Goal: Transaction & Acquisition: Download file/media

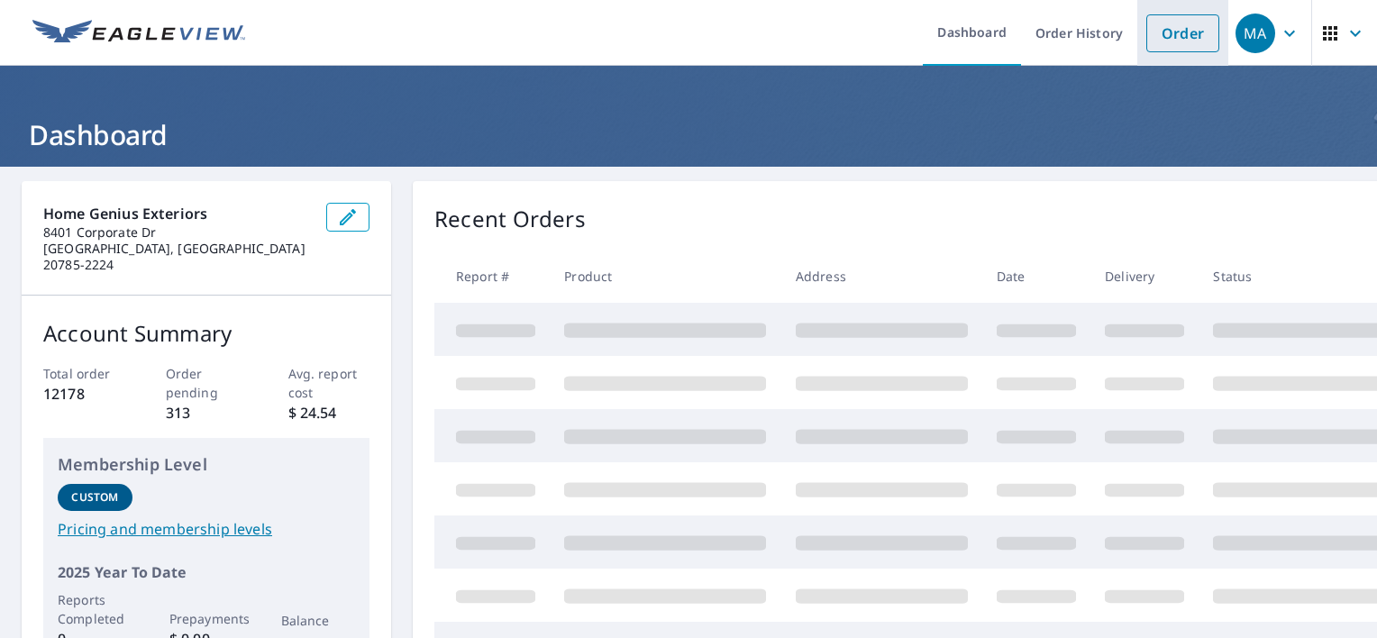
click at [1169, 39] on link "Order" at bounding box center [1183, 33] width 73 height 38
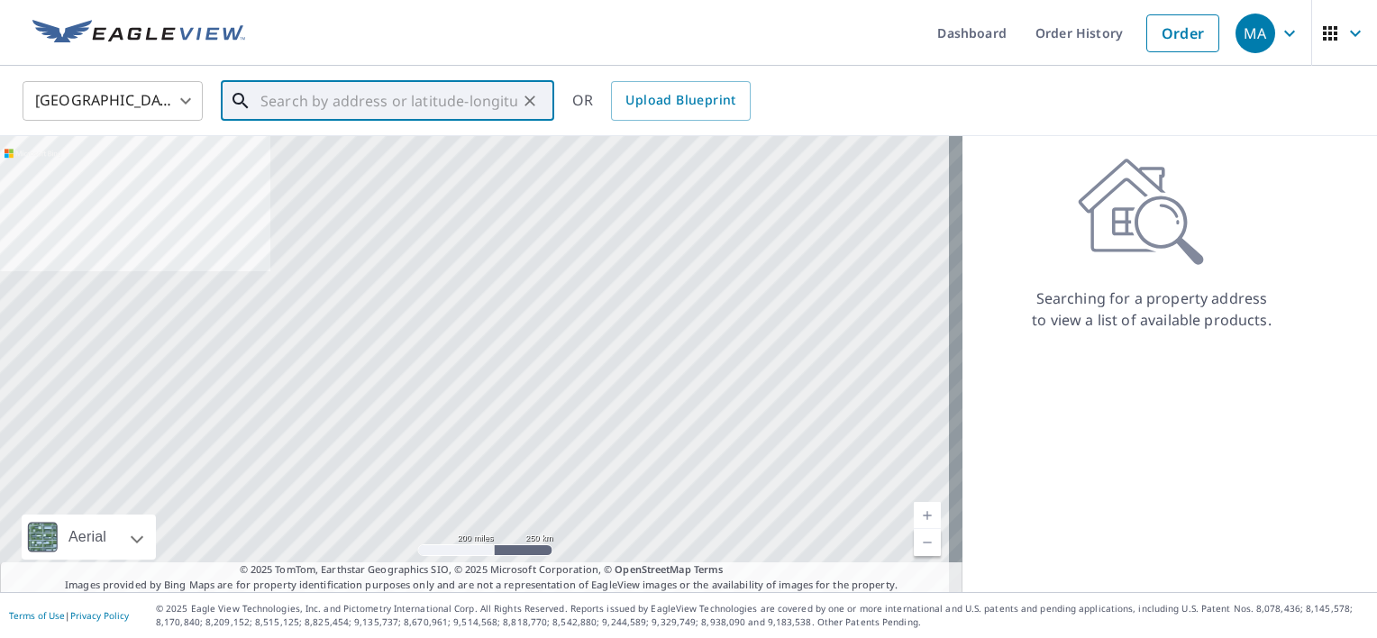
paste input "[STREET_ADDRESS][PERSON_NAME]"
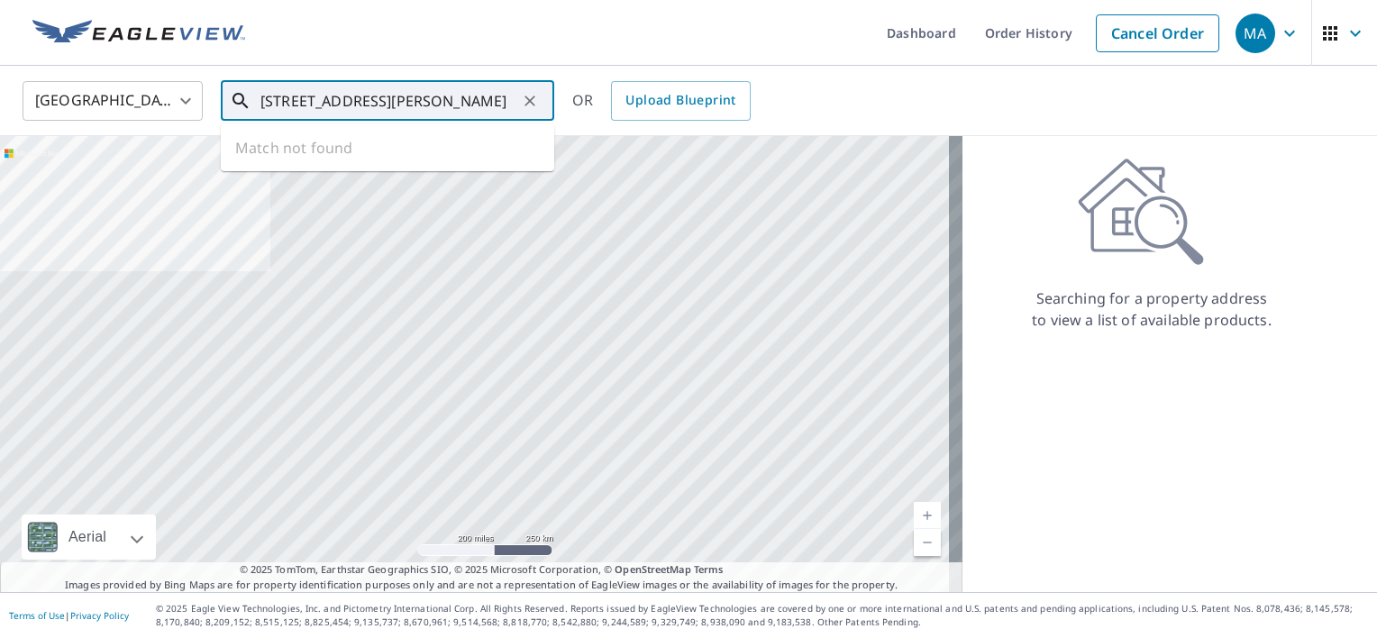
scroll to position [0, 3]
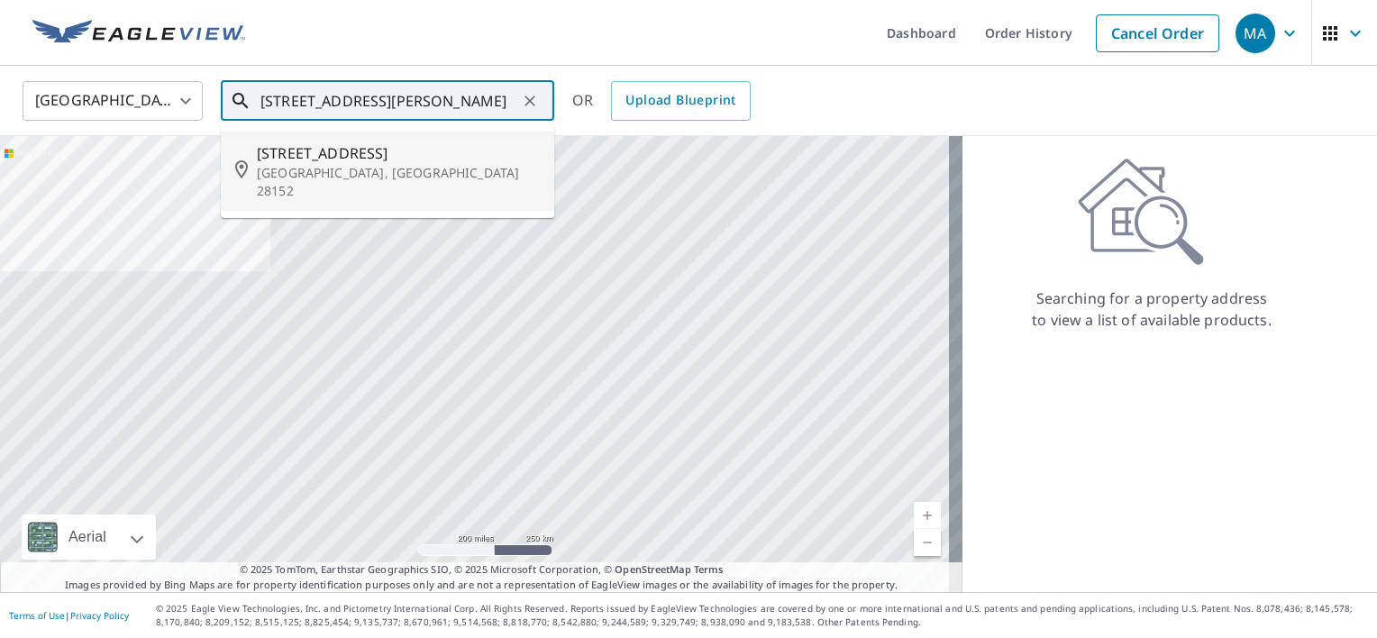
click at [418, 162] on span "[STREET_ADDRESS]" at bounding box center [398, 153] width 283 height 22
type input "[STREET_ADDRESS][PERSON_NAME]"
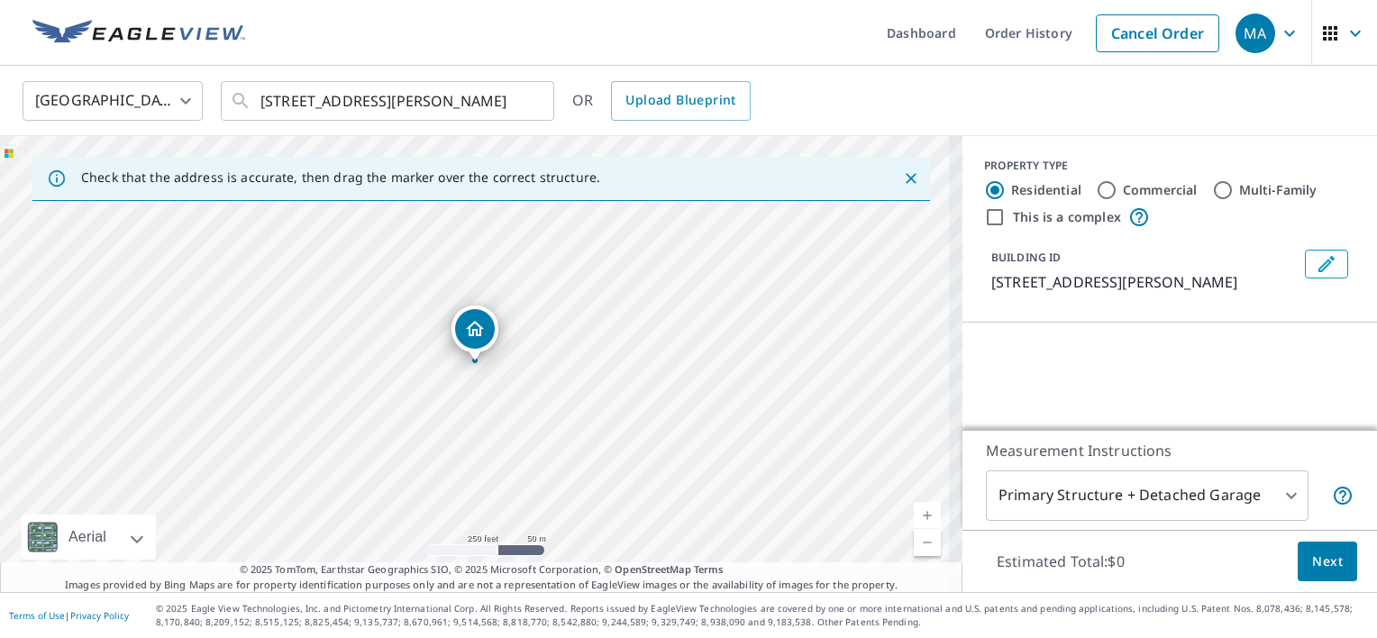
scroll to position [0, 0]
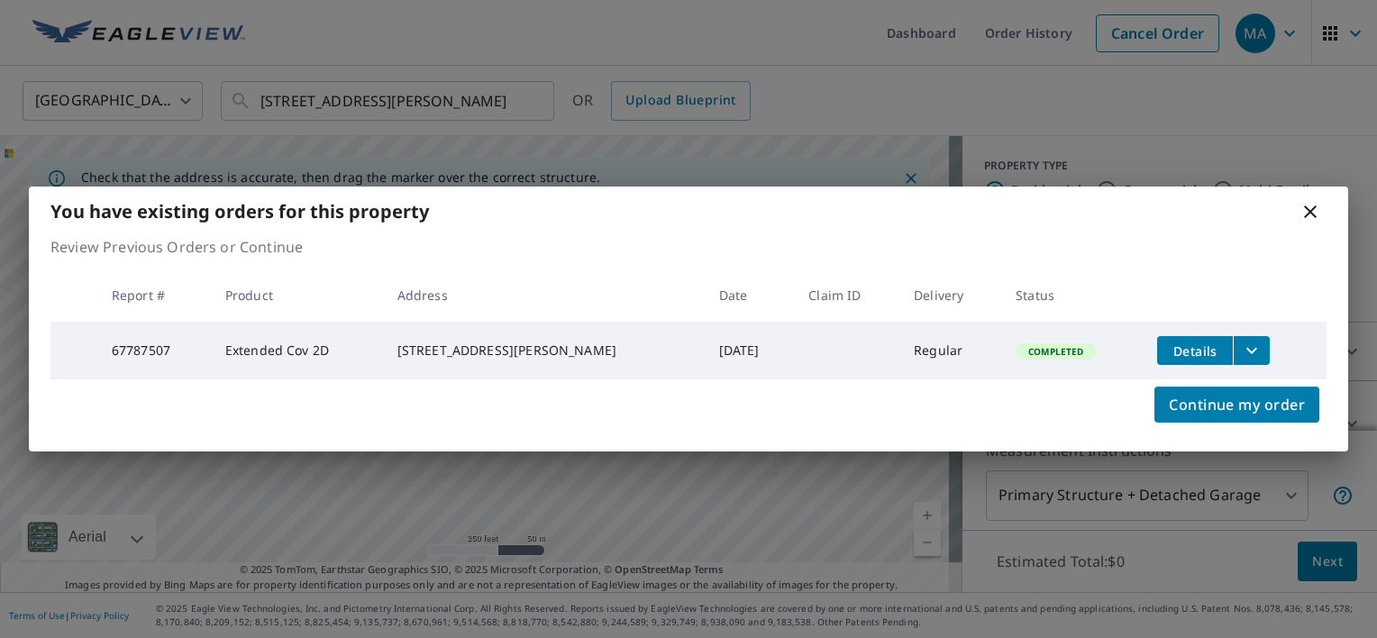
click at [1197, 346] on span "Details" at bounding box center [1195, 351] width 54 height 17
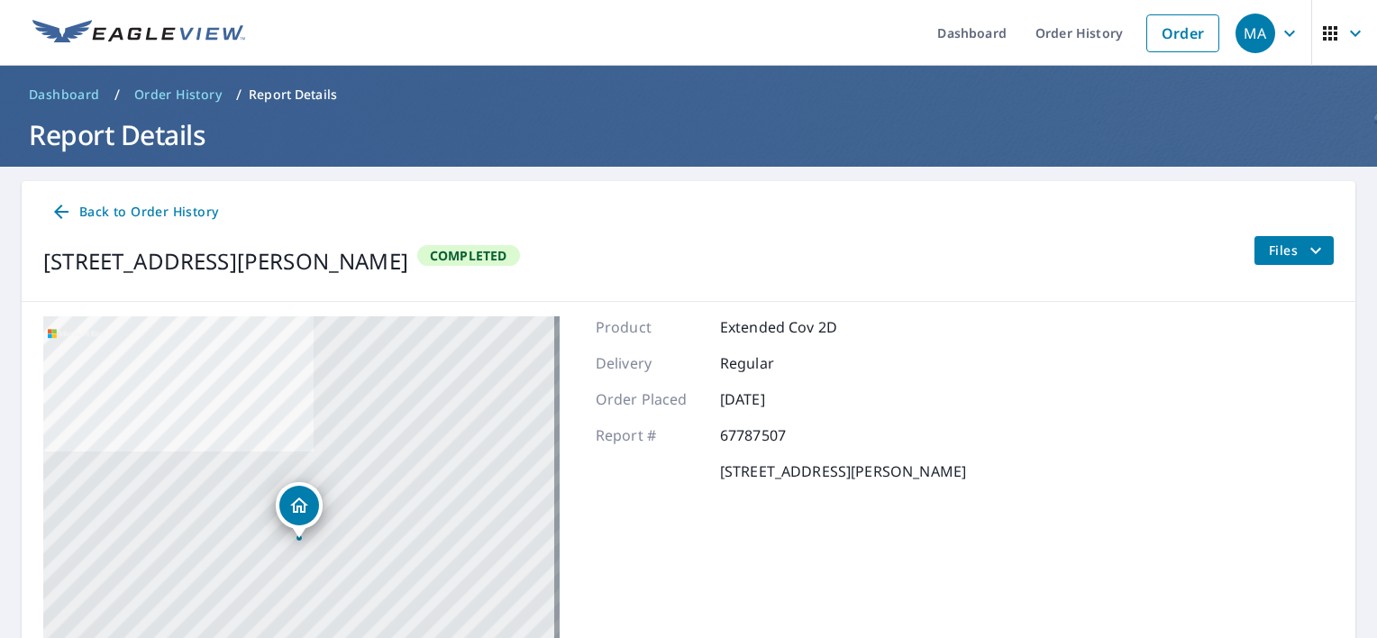
click at [1282, 242] on span "Files" at bounding box center [1298, 251] width 58 height 22
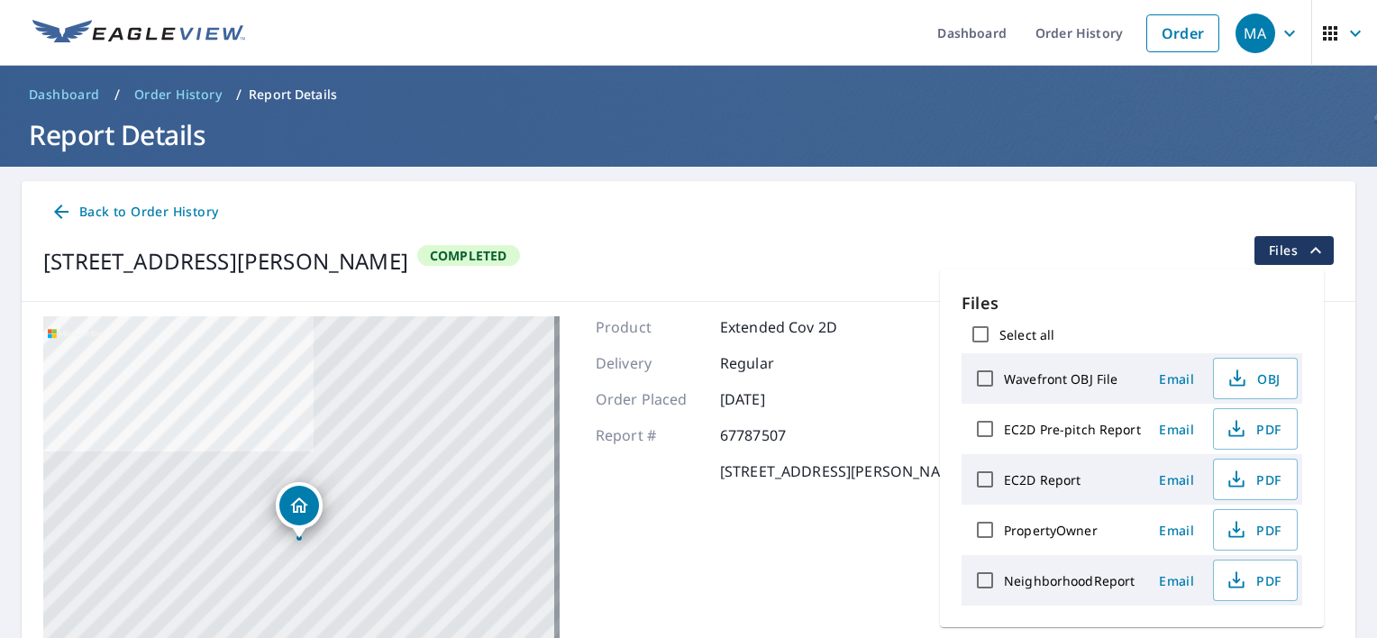
click at [826, 591] on div "Product Extended Cov 2D Delivery Regular Order Placed [DATE] Report # 67787507 …" at bounding box center [781, 541] width 370 height 451
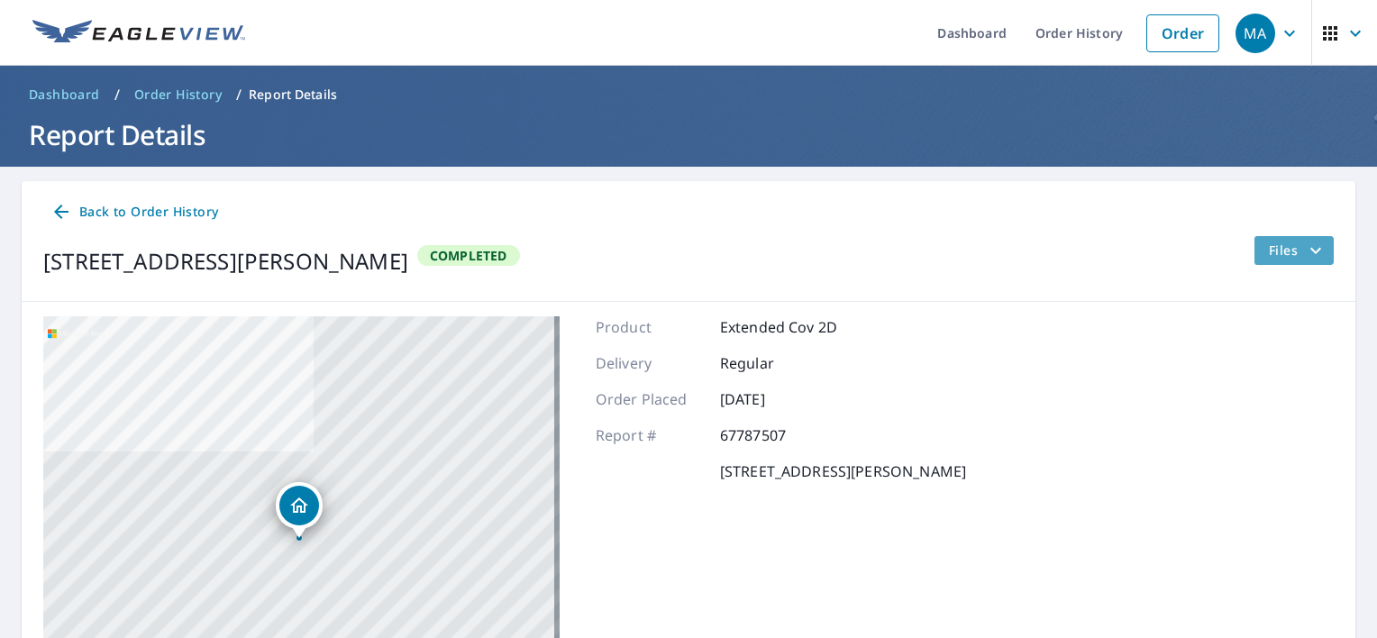
click at [1283, 242] on span "Files" at bounding box center [1298, 251] width 58 height 22
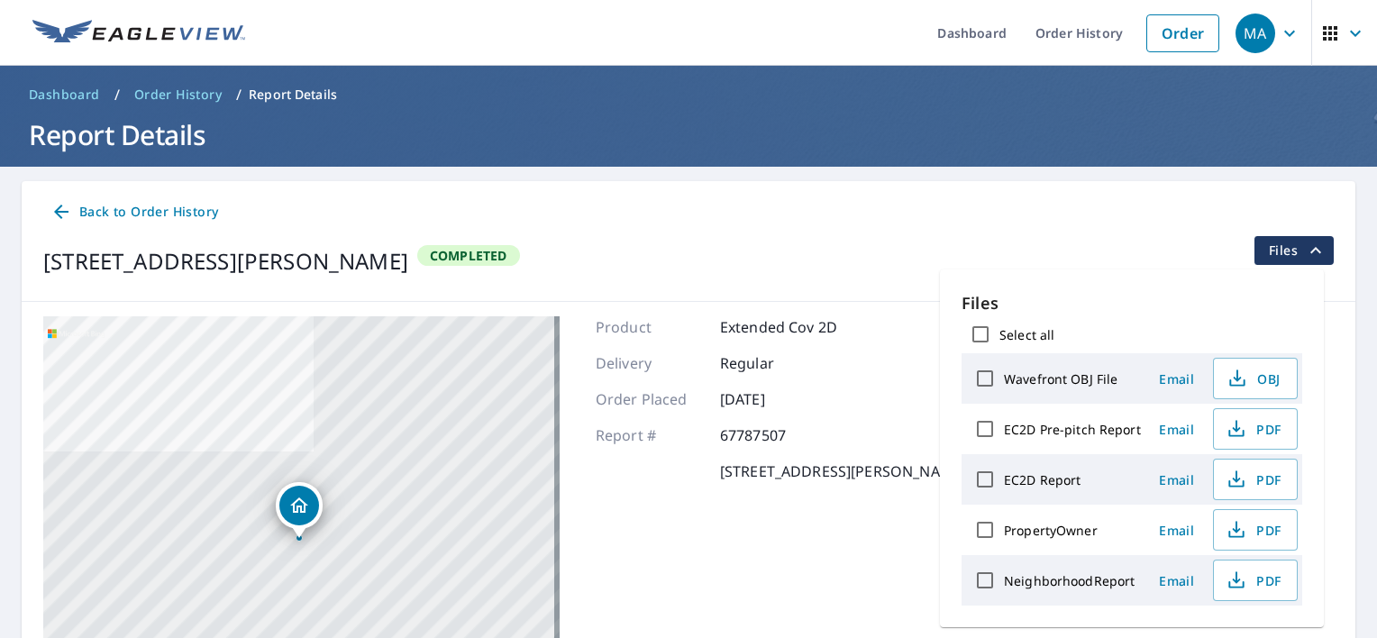
click at [975, 341] on input "Select all" at bounding box center [981, 334] width 38 height 38
checkbox input "true"
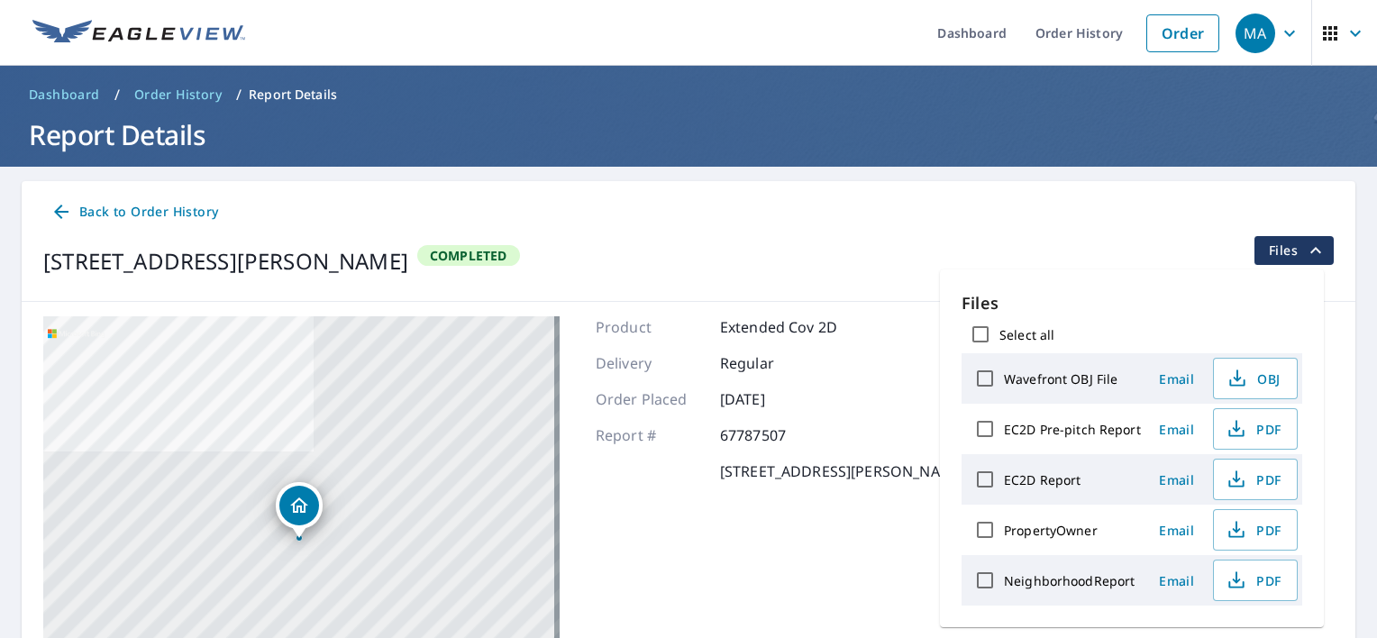
checkbox input "true"
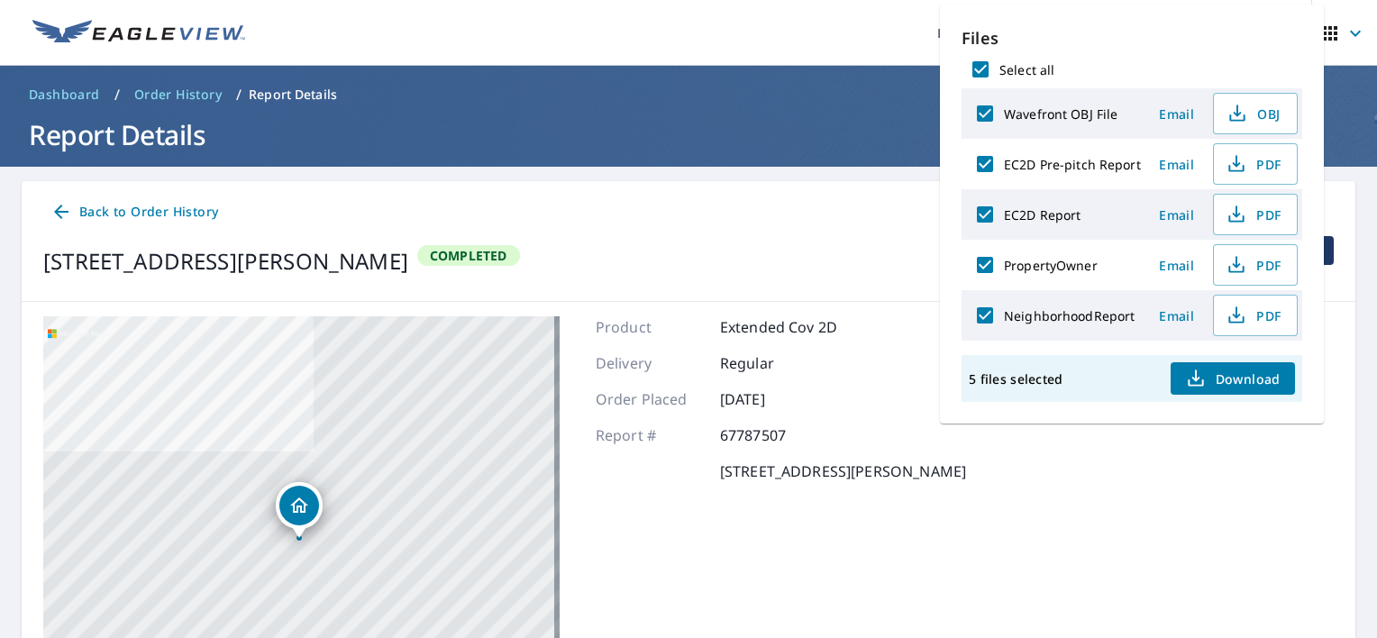
click at [1199, 375] on icon "button" at bounding box center [1196, 379] width 22 height 22
